Goal: Task Accomplishment & Management: Manage account settings

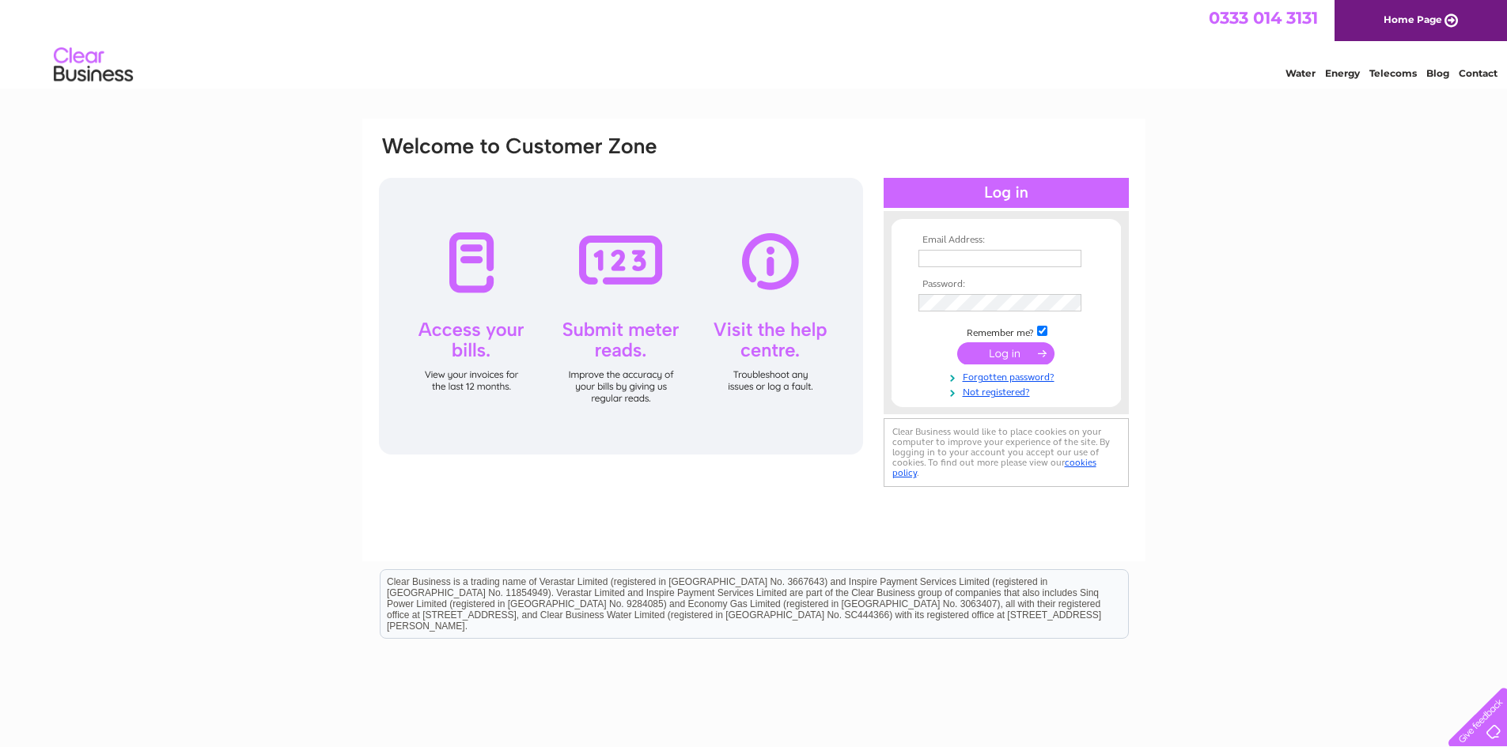
type input "[PERSON_NAME][EMAIL_ADDRESS][DOMAIN_NAME]"
drag, startPoint x: 998, startPoint y: 360, endPoint x: 938, endPoint y: 351, distance: 60.7
click at [999, 361] on input "submit" at bounding box center [1005, 353] width 97 height 22
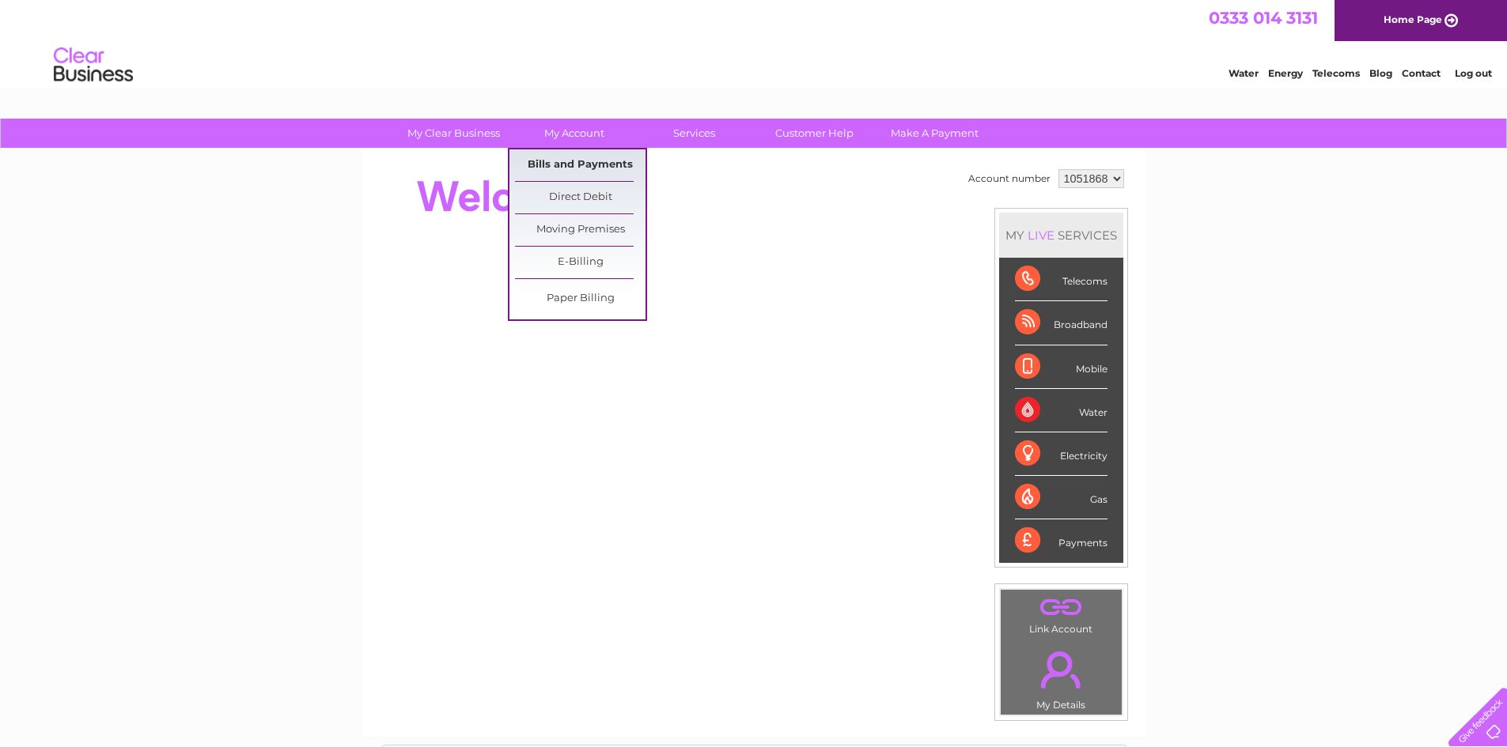
click at [574, 155] on link "Bills and Payments" at bounding box center [580, 165] width 131 height 32
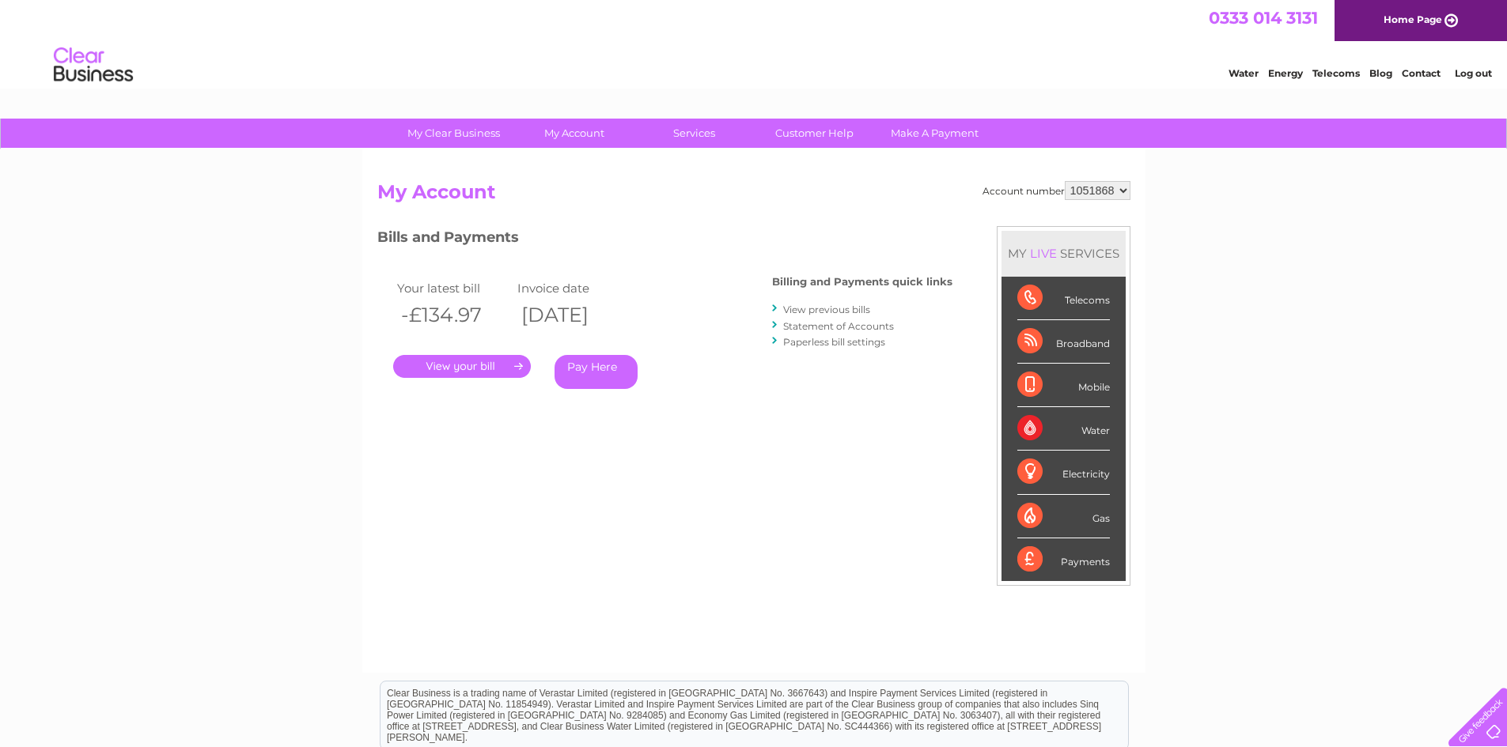
click at [1106, 191] on select "1051868 1149119" at bounding box center [1098, 190] width 66 height 19
select select "1149119"
click at [1065, 181] on select "1051868 1149119" at bounding box center [1098, 190] width 66 height 19
click at [430, 359] on link "." at bounding box center [462, 366] width 138 height 23
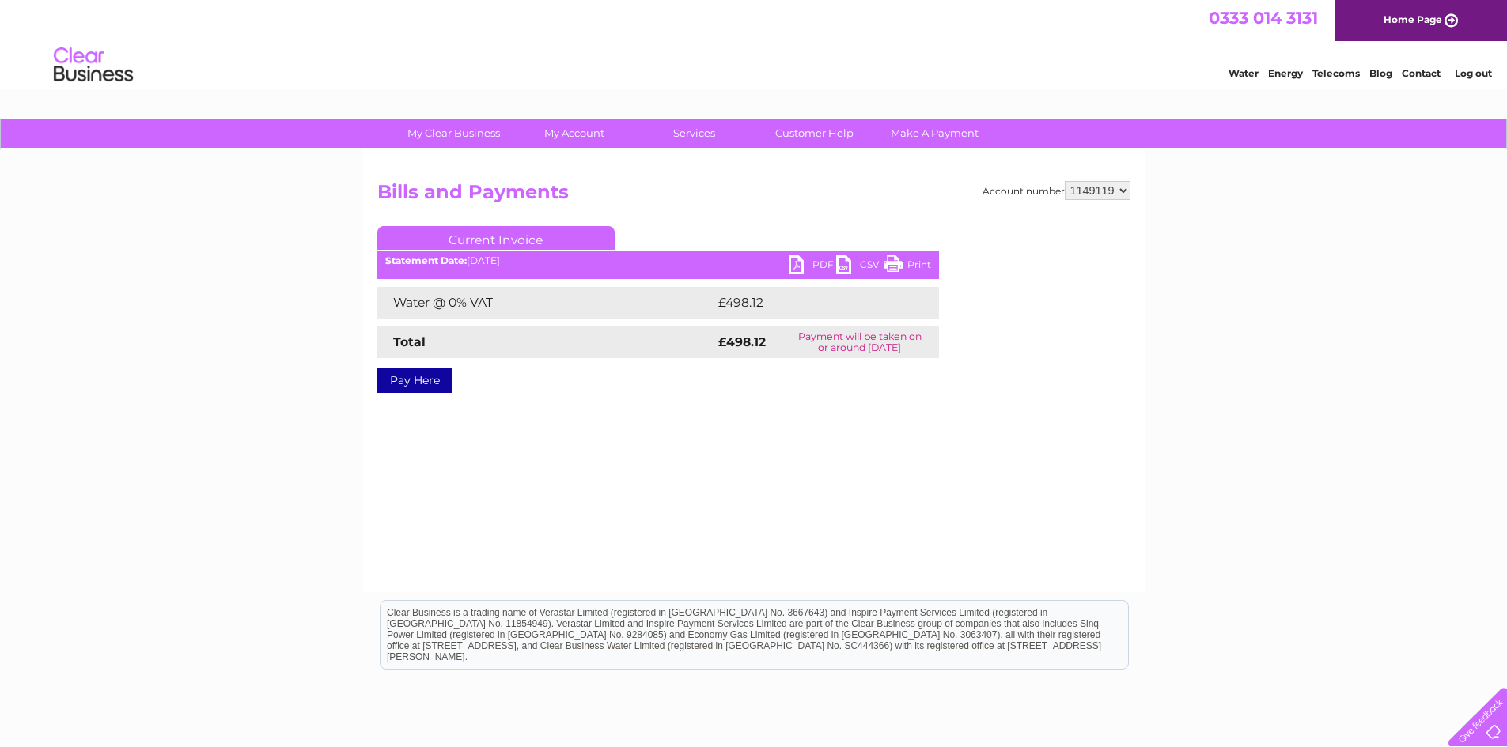
click at [796, 265] on link "PDF" at bounding box center [812, 266] width 47 height 23
